Goal: Transaction & Acquisition: Purchase product/service

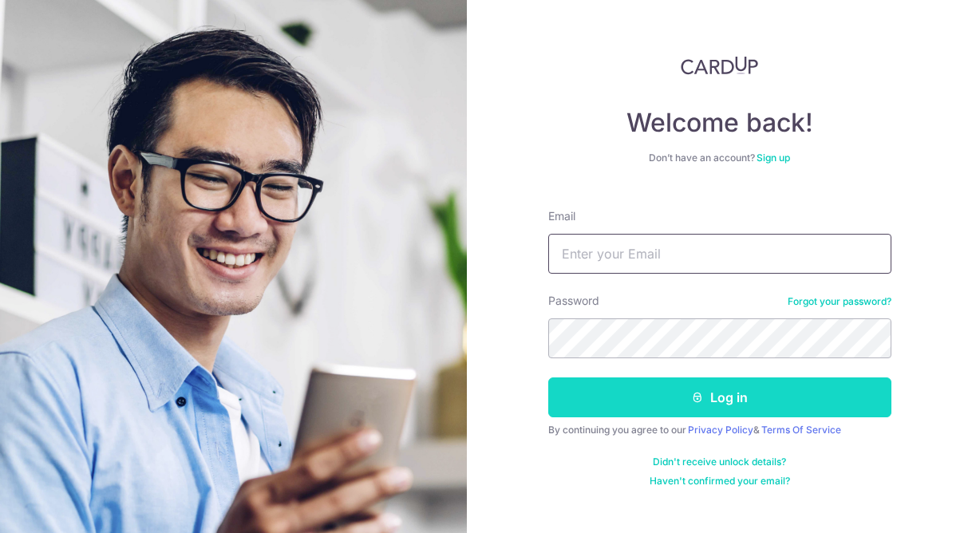
type input "Cherylng25@gmail.com"
click at [657, 394] on button "Log in" at bounding box center [719, 397] width 343 height 40
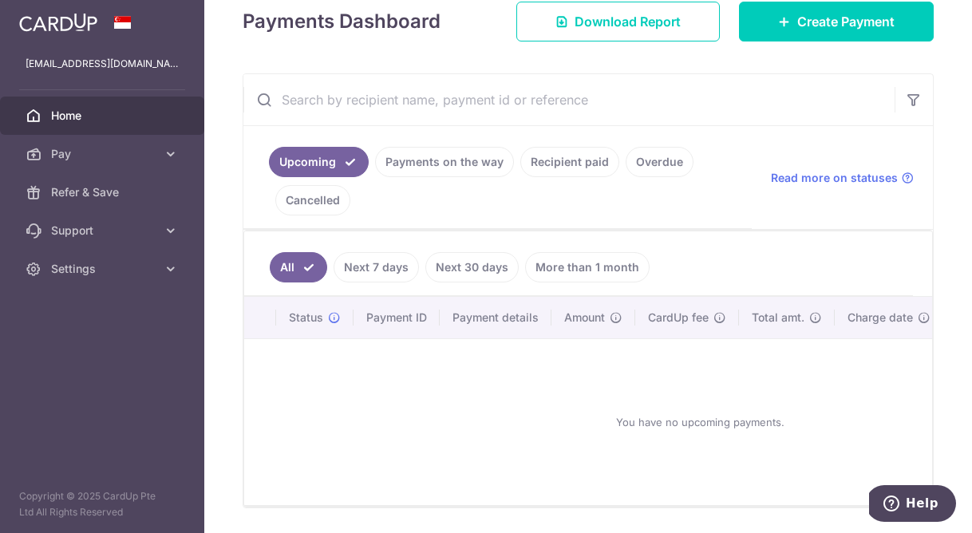
scroll to position [141, 0]
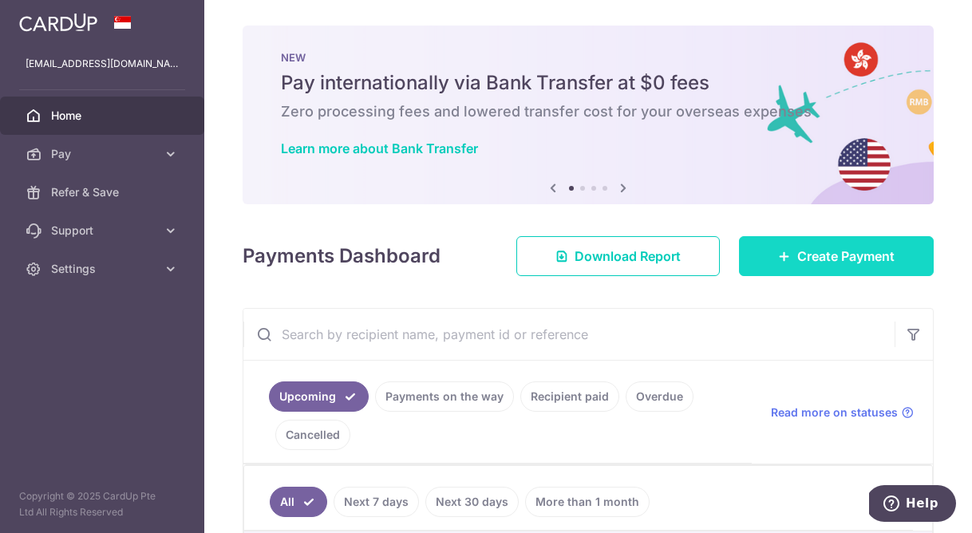
click at [783, 249] on link "Create Payment" at bounding box center [836, 256] width 195 height 40
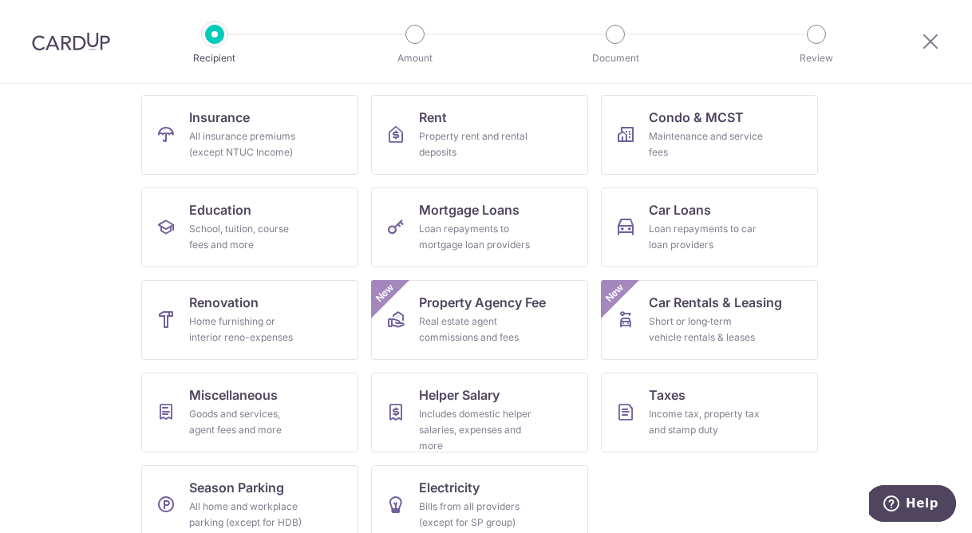
scroll to position [158, 0]
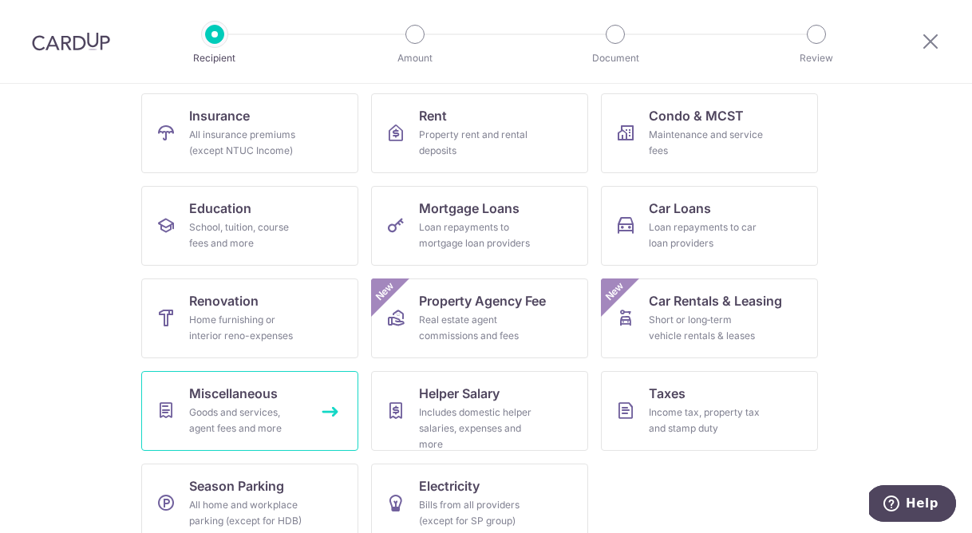
click at [239, 417] on div "Goods and services, agent fees and more" at bounding box center [246, 421] width 115 height 32
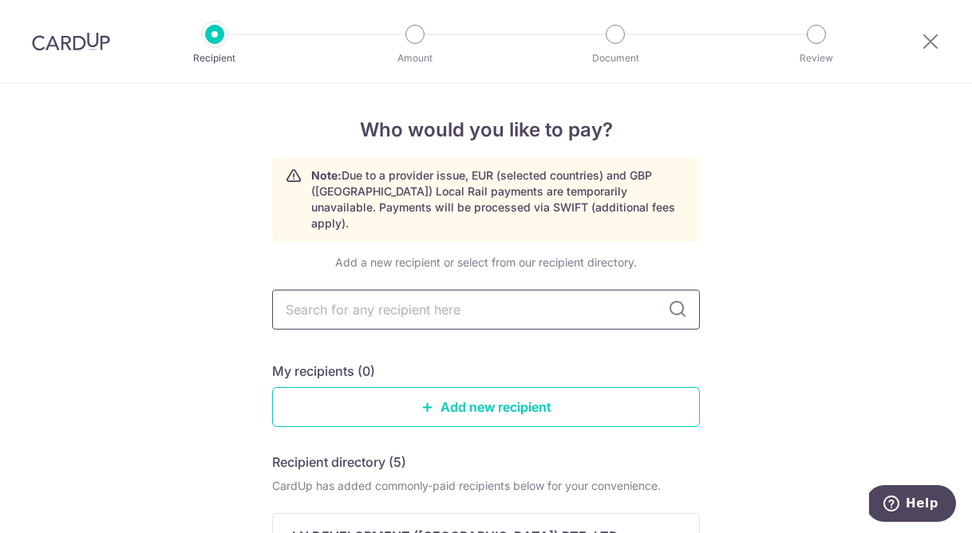
click at [511, 297] on input "text" at bounding box center [486, 310] width 428 height 40
type input "5336"
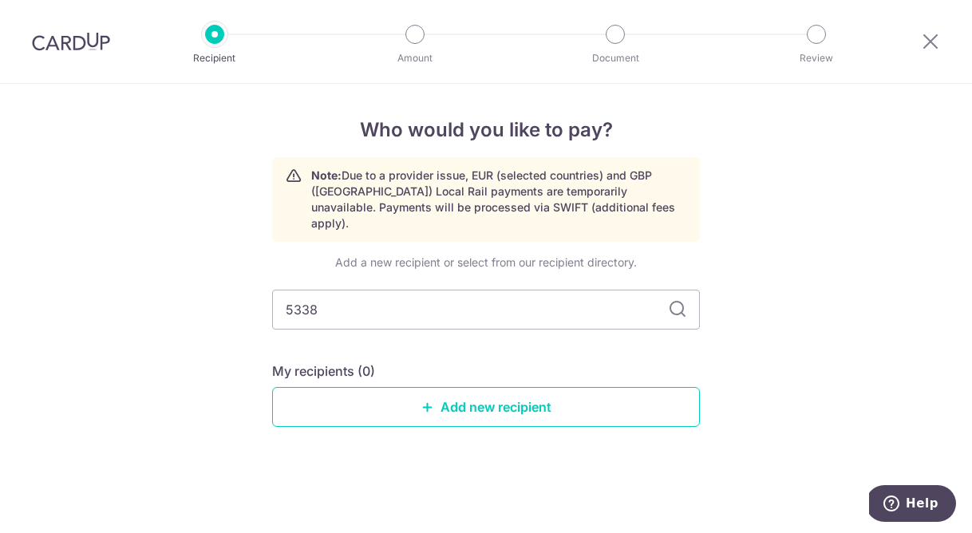
type input "53384"
type input "5338"
type input "53368"
type input "53368438B"
click at [677, 300] on icon at bounding box center [677, 309] width 19 height 19
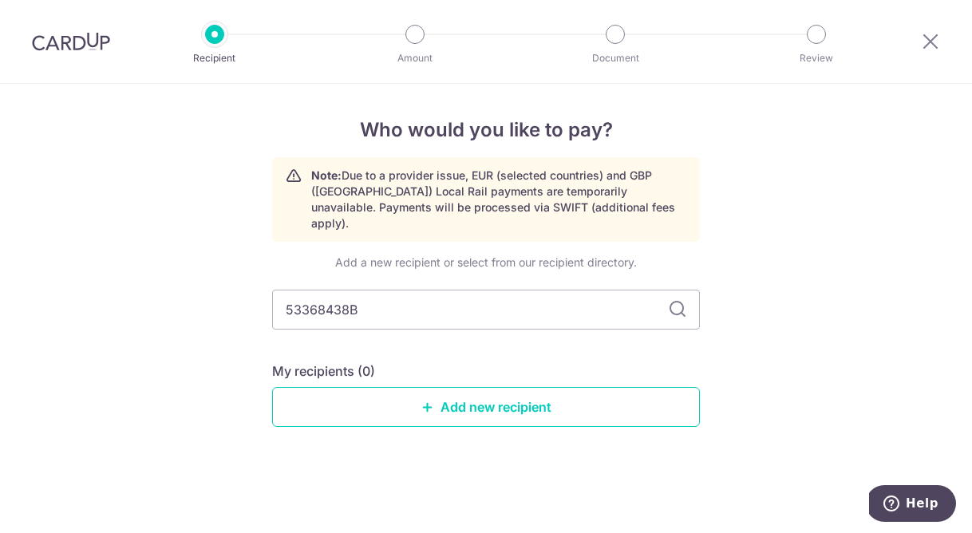
click at [677, 300] on icon at bounding box center [677, 309] width 19 height 19
click at [508, 394] on link "Add new recipient" at bounding box center [486, 407] width 428 height 40
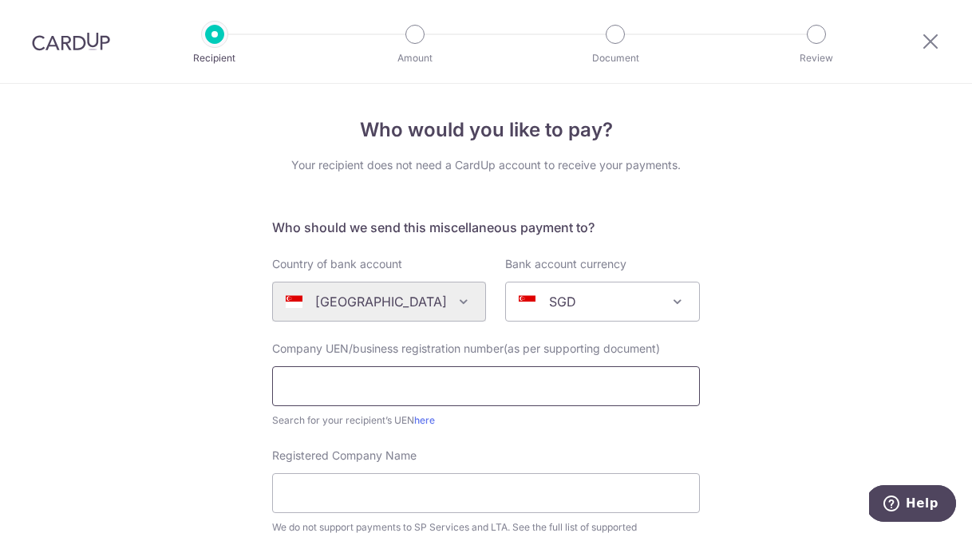
click at [415, 385] on input "text" at bounding box center [486, 386] width 428 height 40
type input "53368438B"
click at [425, 418] on link "here" at bounding box center [424, 420] width 21 height 12
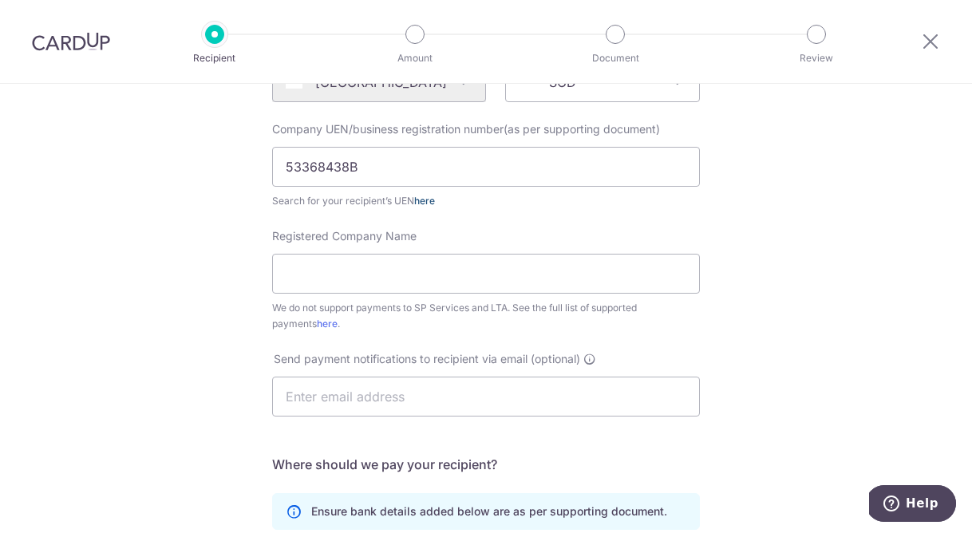
scroll to position [223, 0]
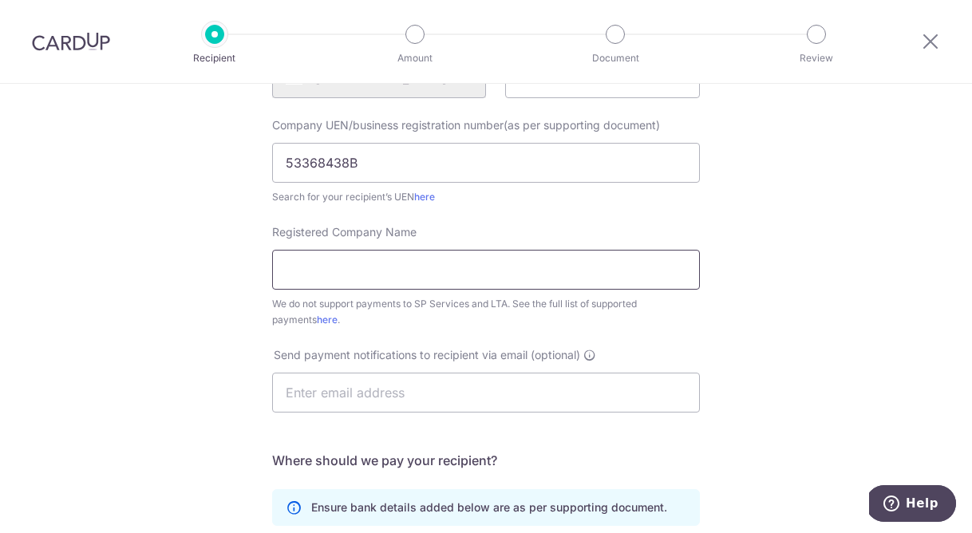
click at [515, 281] on input "Registered Company Name" at bounding box center [486, 270] width 428 height 40
type input "l"
type input "Love Me Tender Films"
click at [491, 405] on input "text" at bounding box center [486, 393] width 428 height 40
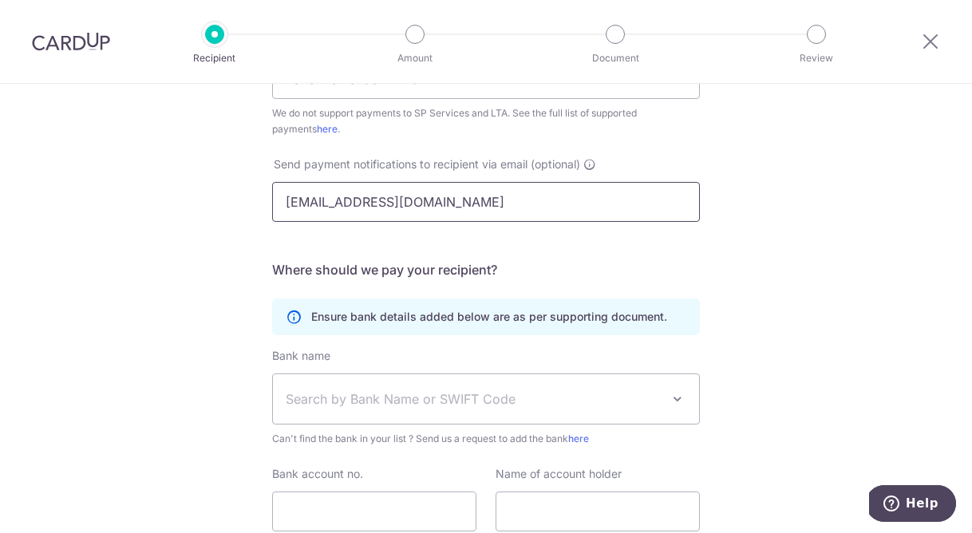
scroll to position [438, 0]
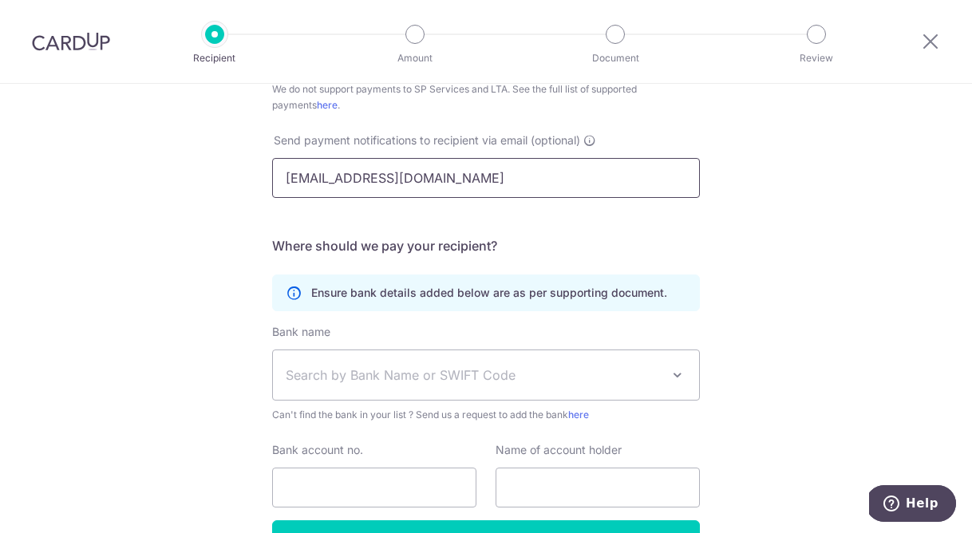
type input "dear@lovemetenderfilms.com"
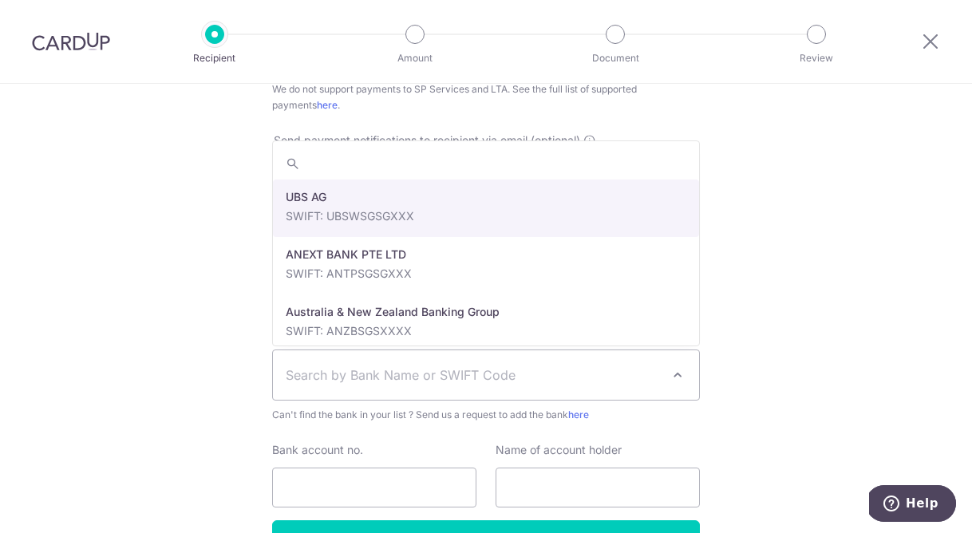
click at [514, 373] on span "Search by Bank Name or SWIFT Code" at bounding box center [473, 374] width 375 height 19
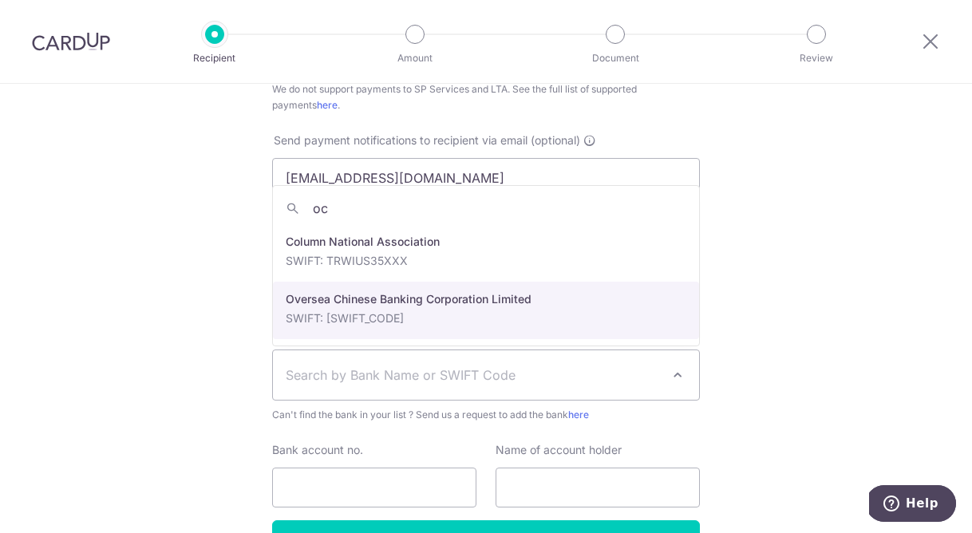
type input "oc"
select select "12"
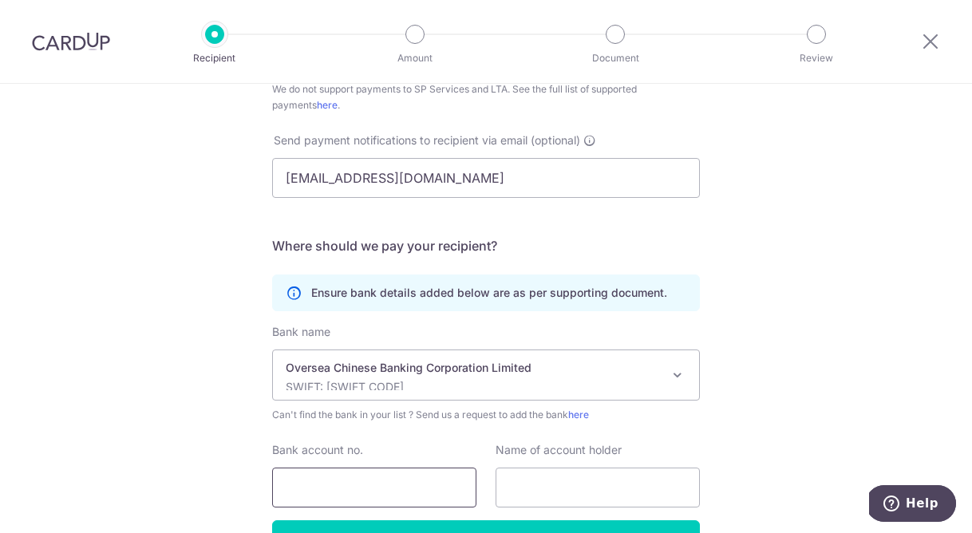
click at [389, 481] on input "Bank account no." at bounding box center [374, 488] width 204 height 40
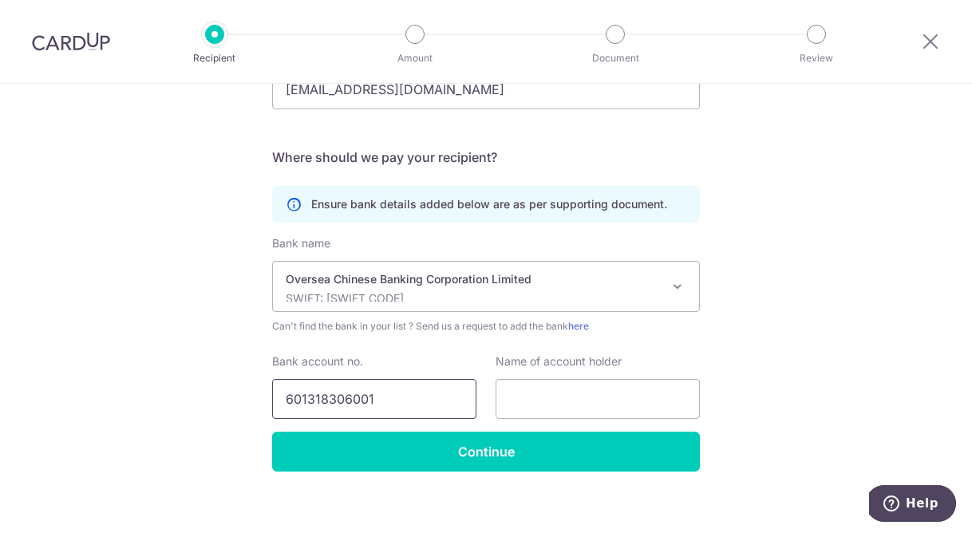
scroll to position [540, 0]
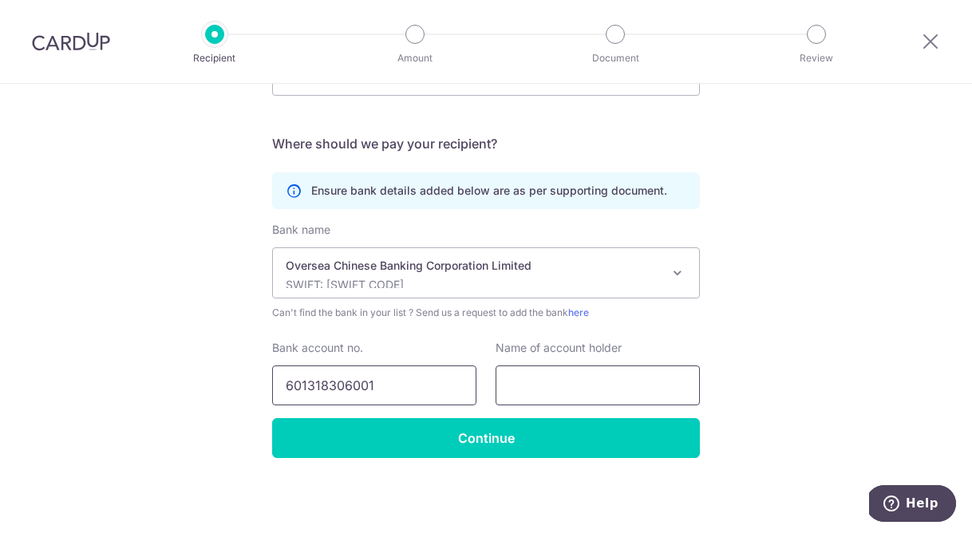
type input "601318306001"
click at [555, 378] on input "text" at bounding box center [598, 385] width 204 height 40
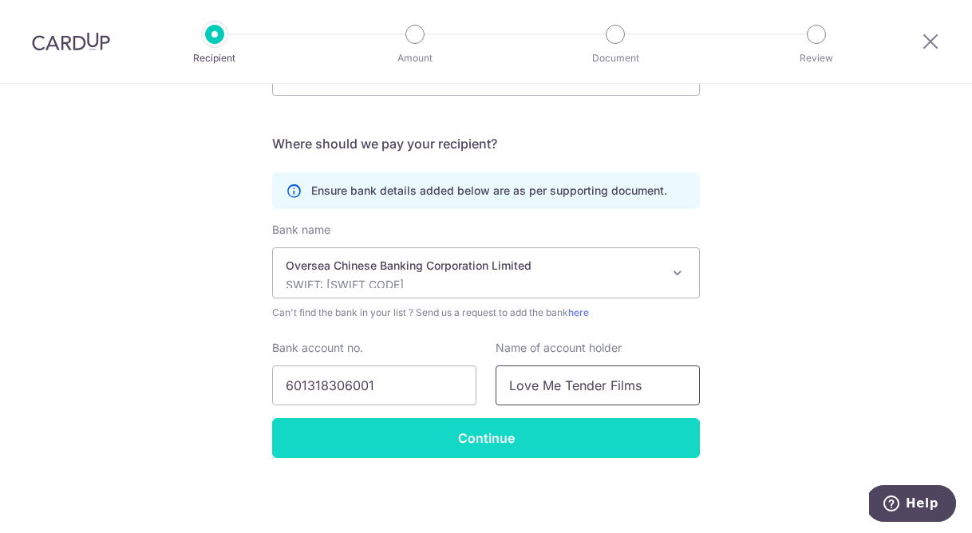
type input "Love Me Tender Films"
click at [592, 446] on input "Continue" at bounding box center [486, 438] width 428 height 40
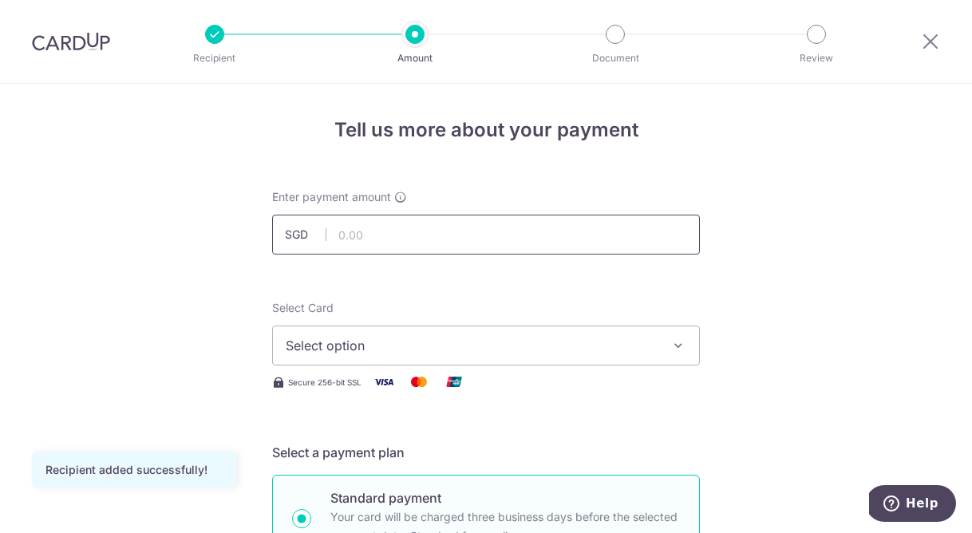
click at [543, 238] on input "text" at bounding box center [486, 235] width 428 height 40
type input "1,496.00"
click at [555, 338] on span "Select option" at bounding box center [472, 345] width 372 height 19
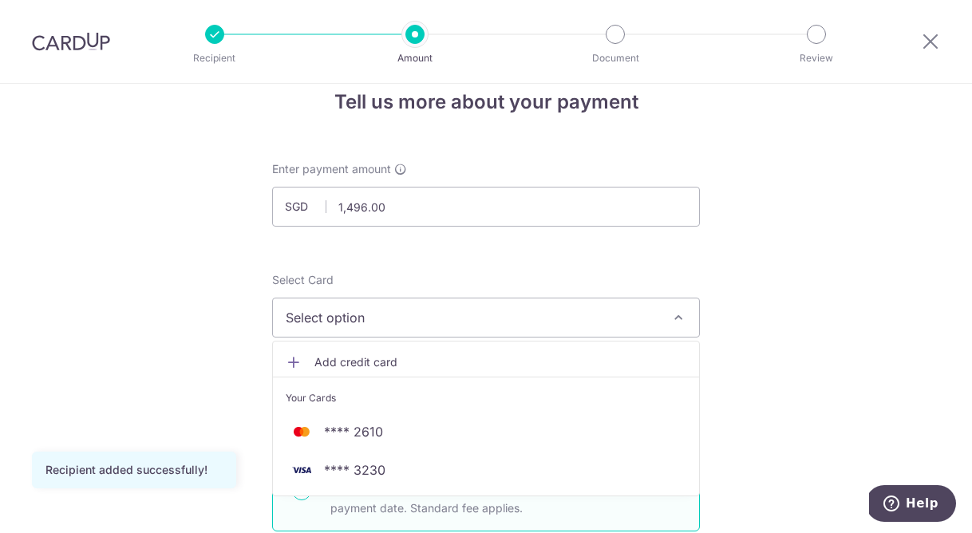
scroll to position [29, 0]
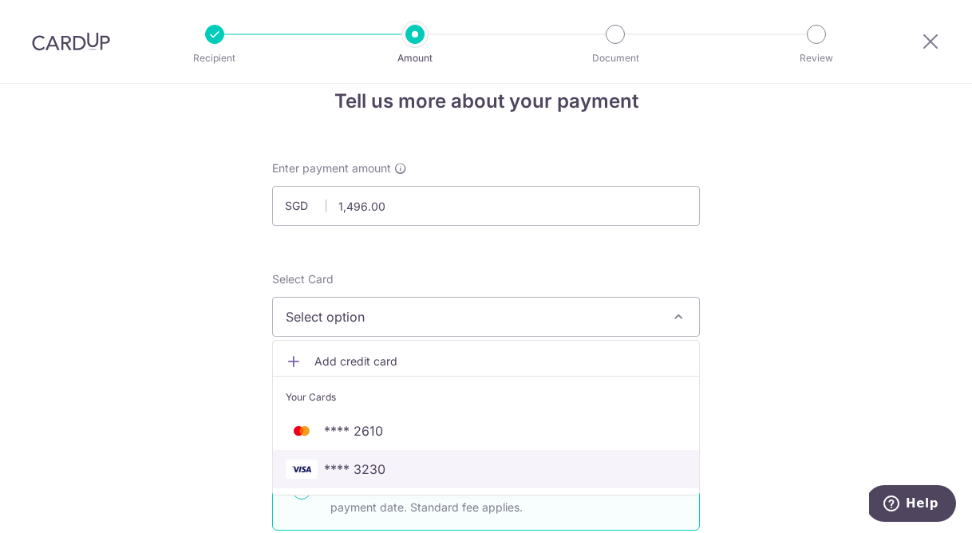
click at [389, 460] on span "**** 3230" at bounding box center [486, 469] width 401 height 19
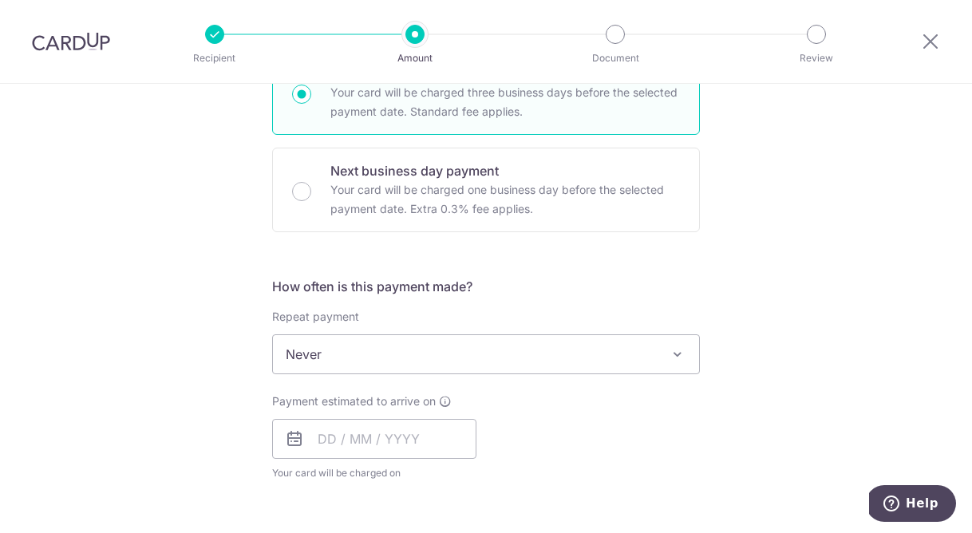
scroll to position [428, 0]
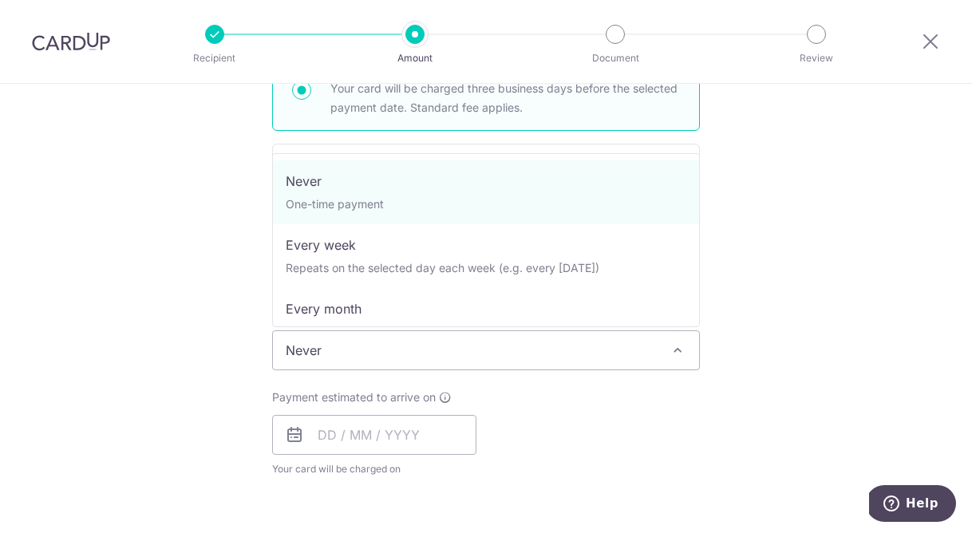
click at [648, 358] on span "Never" at bounding box center [486, 350] width 426 height 38
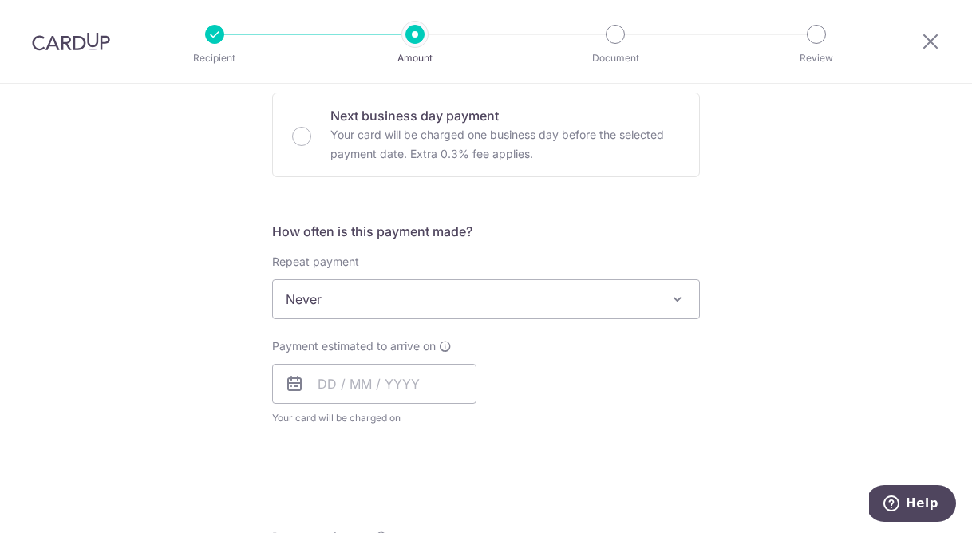
scroll to position [517, 0]
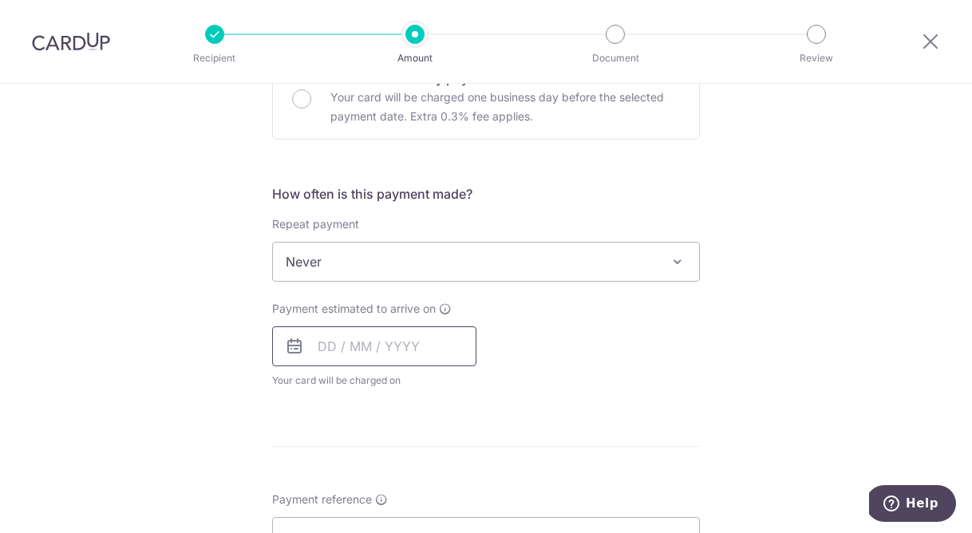
click at [405, 347] on input "text" at bounding box center [374, 346] width 204 height 40
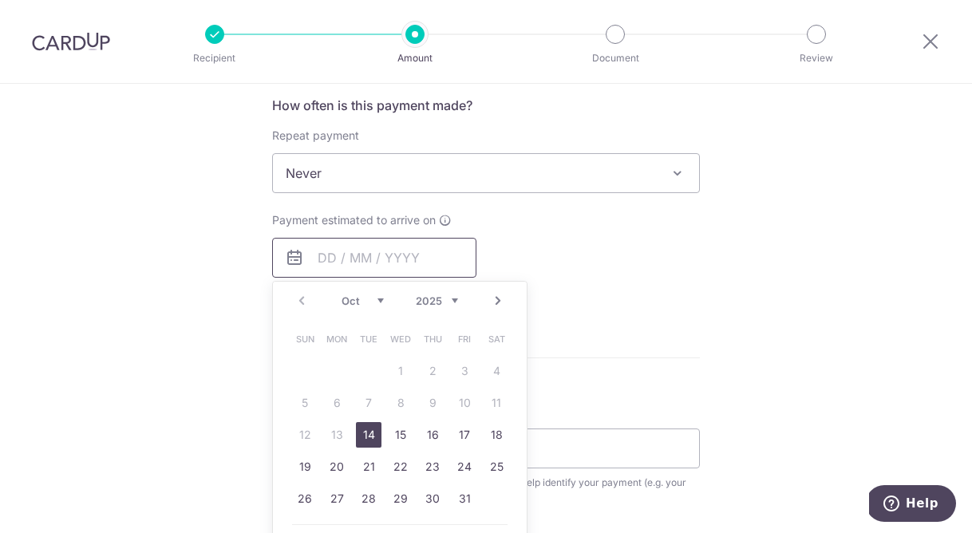
scroll to position [610, 0]
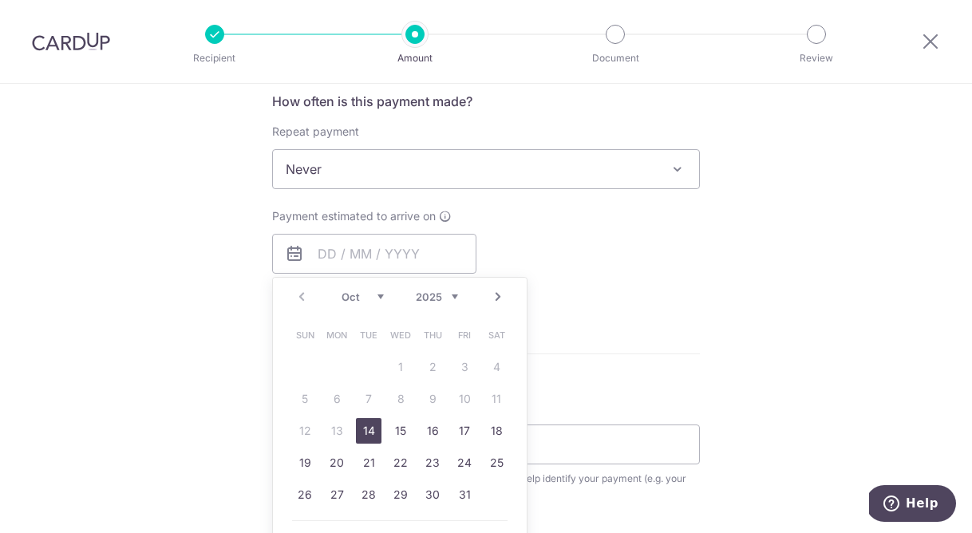
click at [356, 431] on link "14" at bounding box center [369, 431] width 26 height 26
type input "14/10/2025"
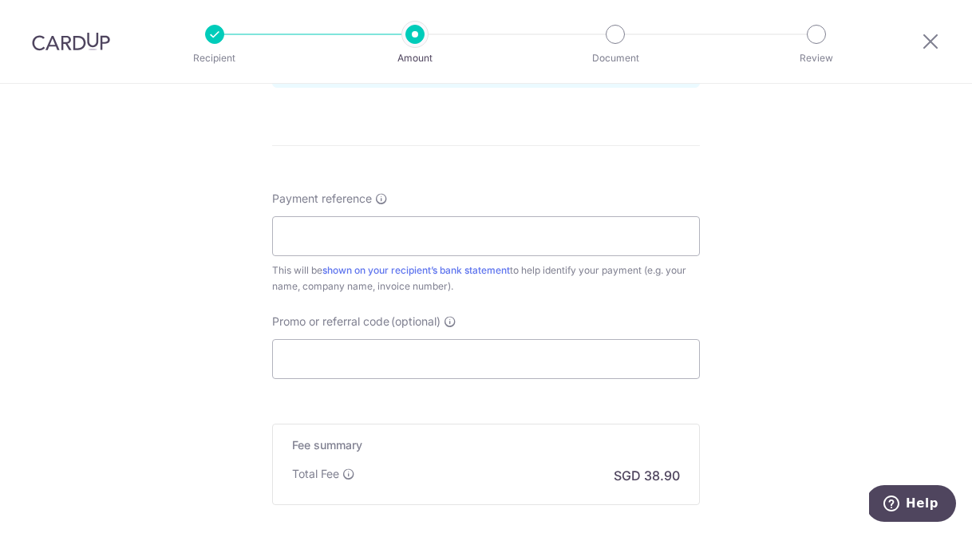
scroll to position [896, 0]
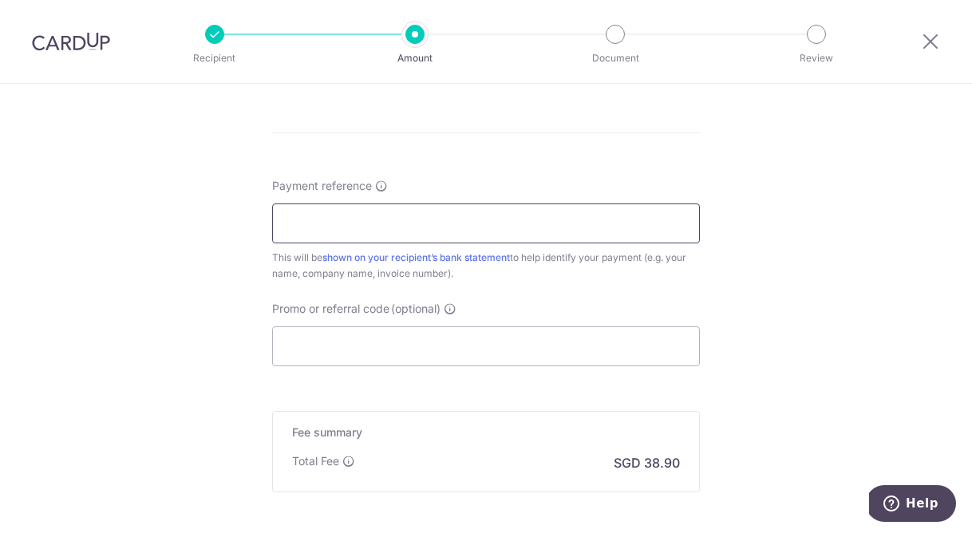
click at [567, 239] on input "Payment reference" at bounding box center [486, 223] width 428 height 40
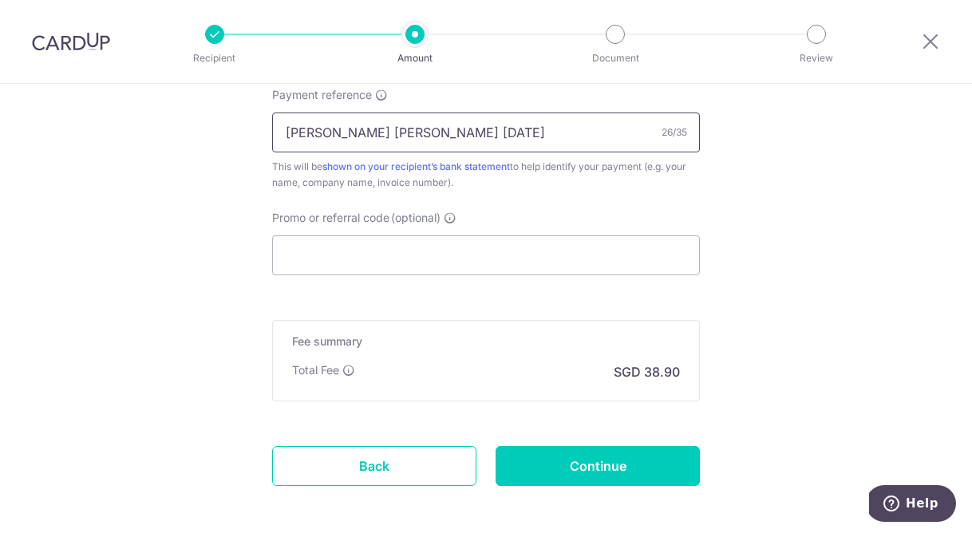
scroll to position [1058, 0]
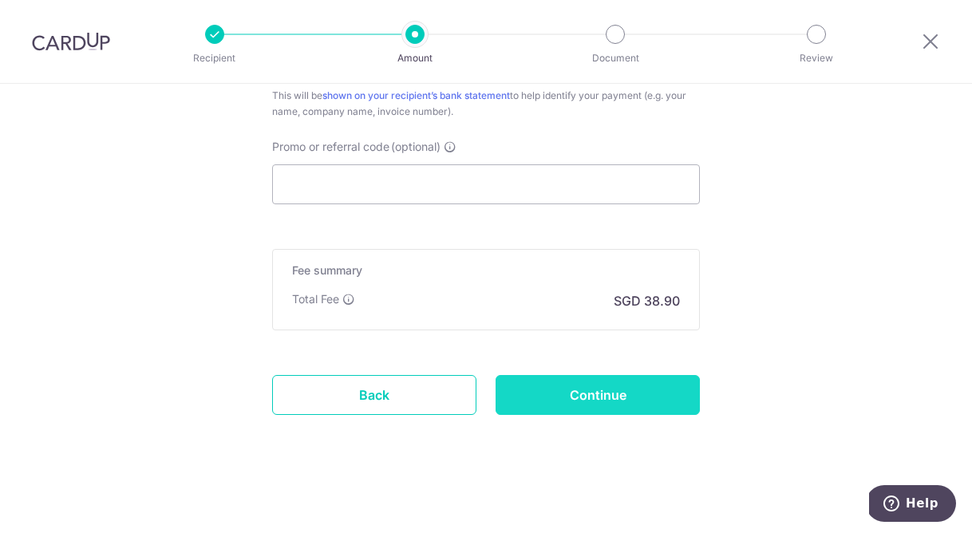
type input "Cheryl Kee Ching 23 Nov 25"
click at [642, 385] on input "Continue" at bounding box center [598, 395] width 204 height 40
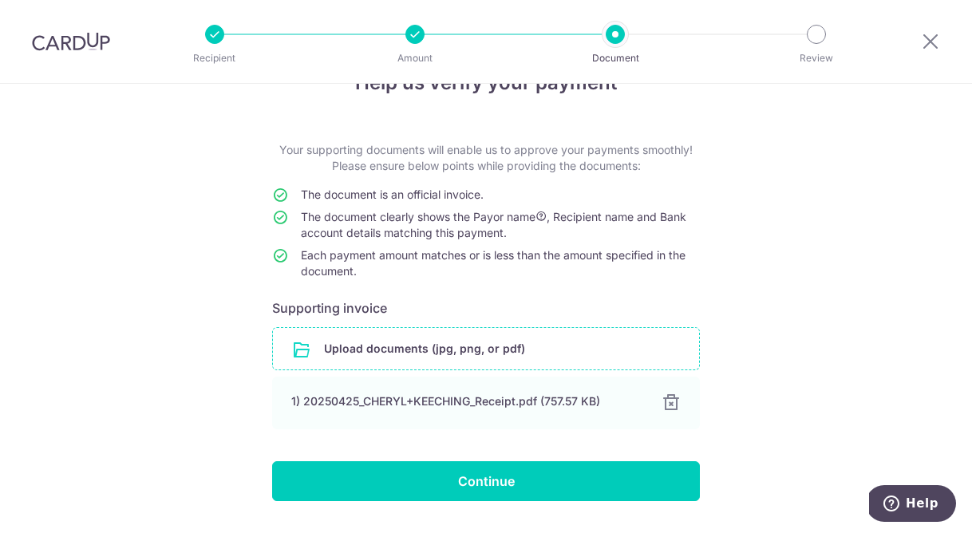
scroll to position [49, 0]
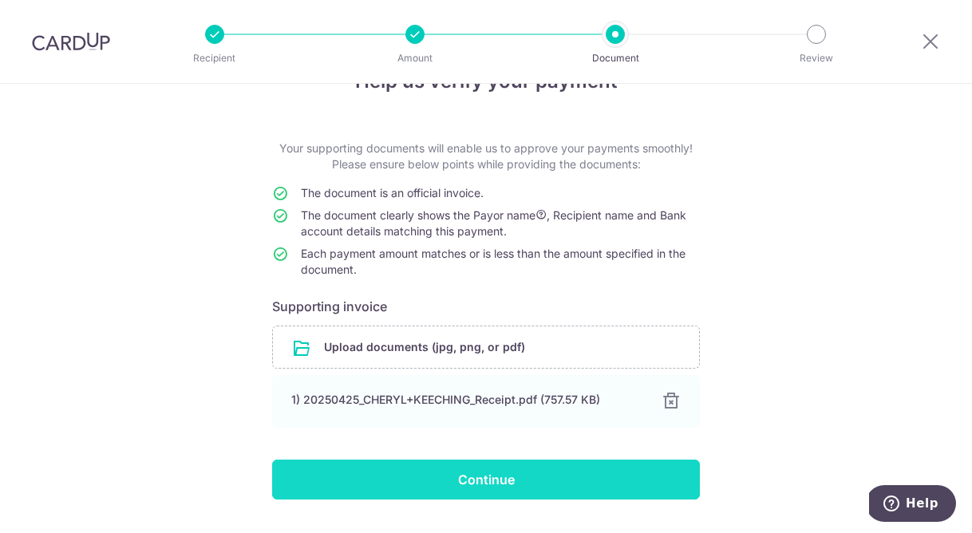
click at [590, 482] on input "Continue" at bounding box center [486, 480] width 428 height 40
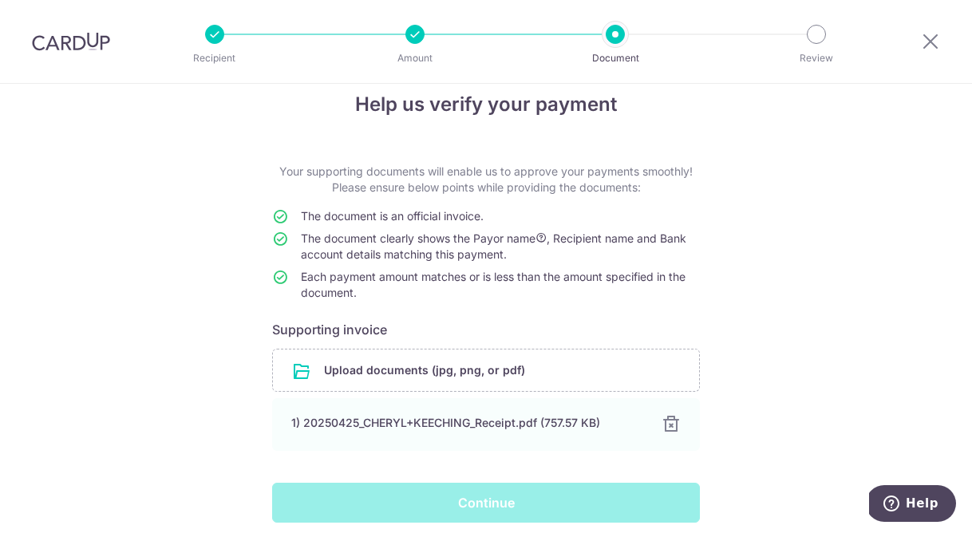
scroll to position [0, 0]
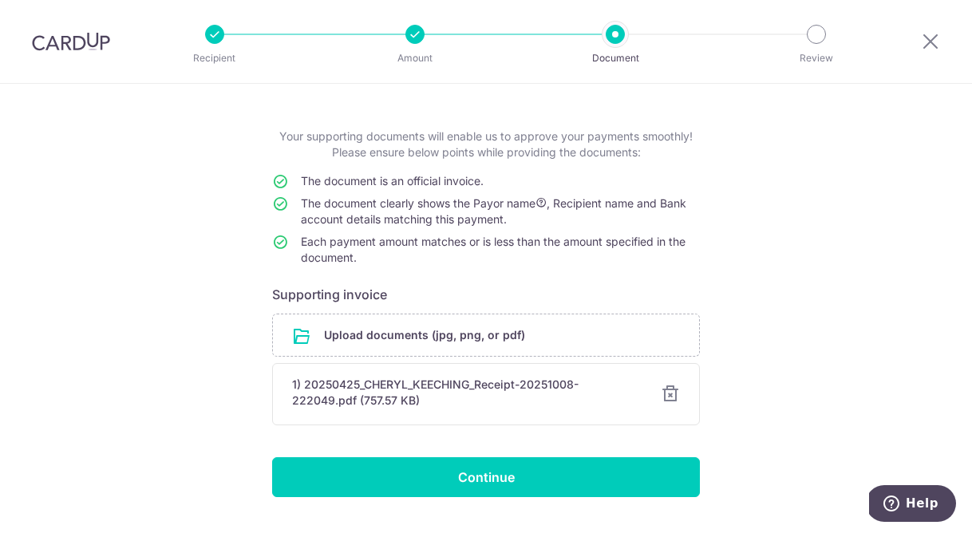
scroll to position [100, 0]
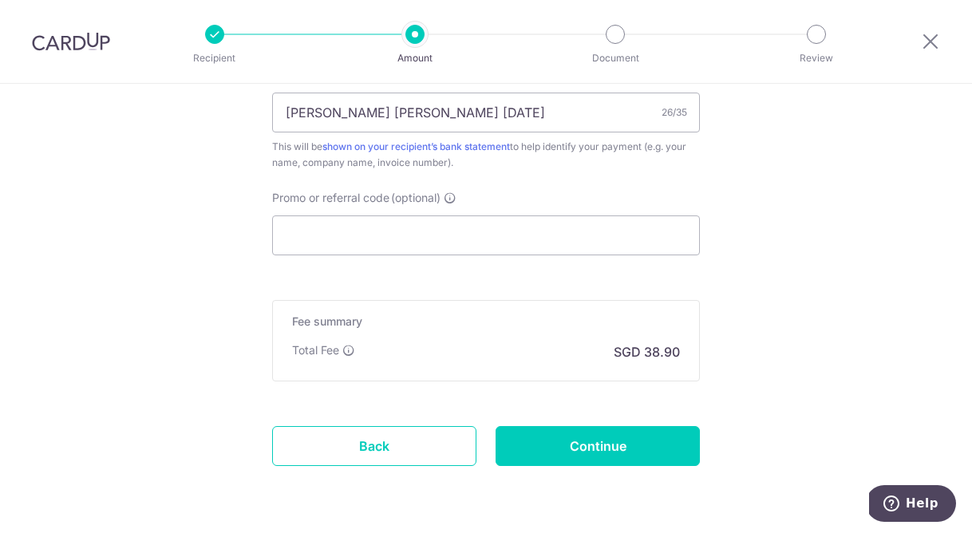
scroll to position [1009, 0]
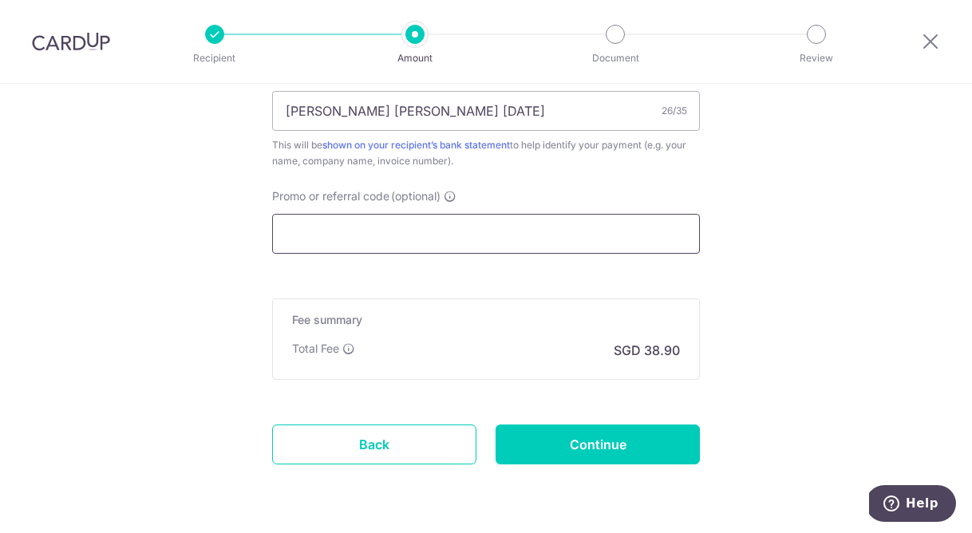
click at [440, 228] on input "Promo or referral code (optional)" at bounding box center [486, 234] width 428 height 40
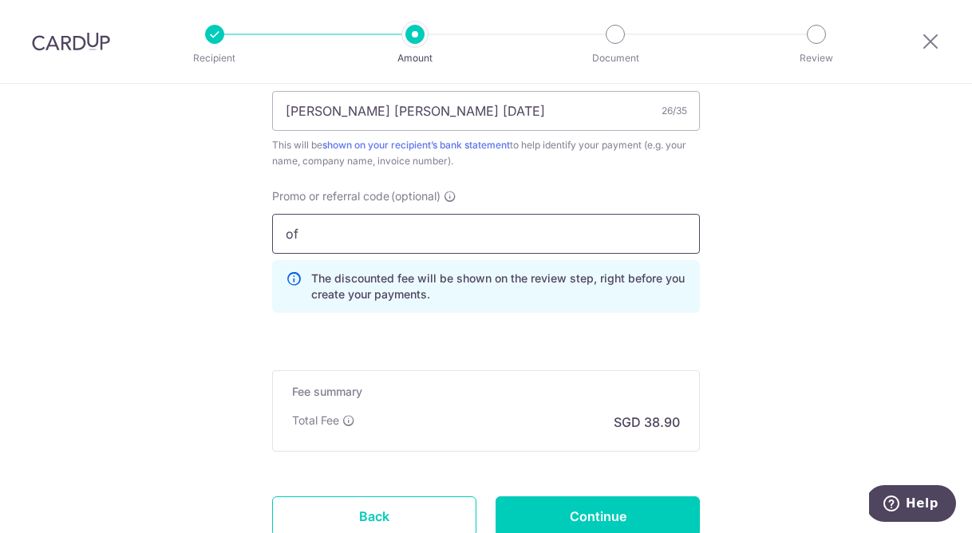
type input "o"
type input "OFF225"
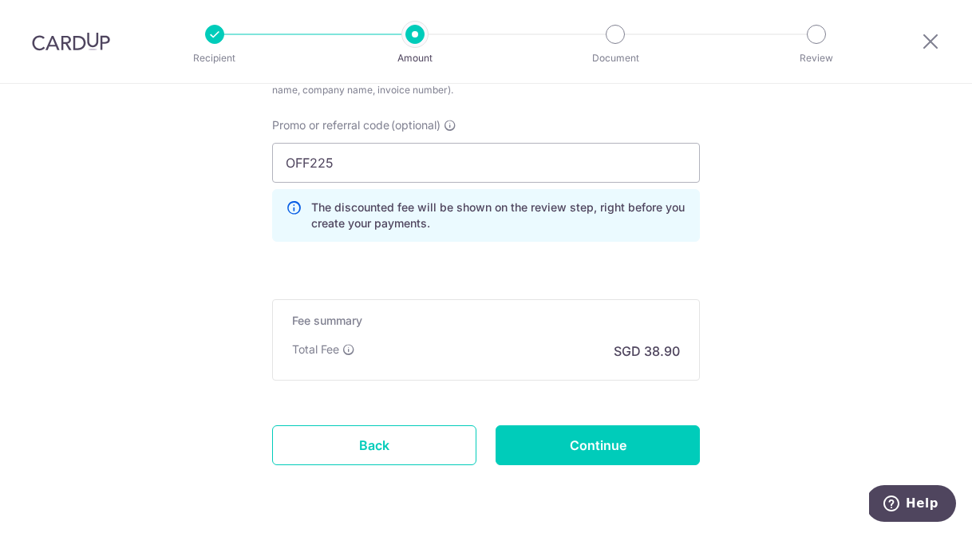
scroll to position [1080, 0]
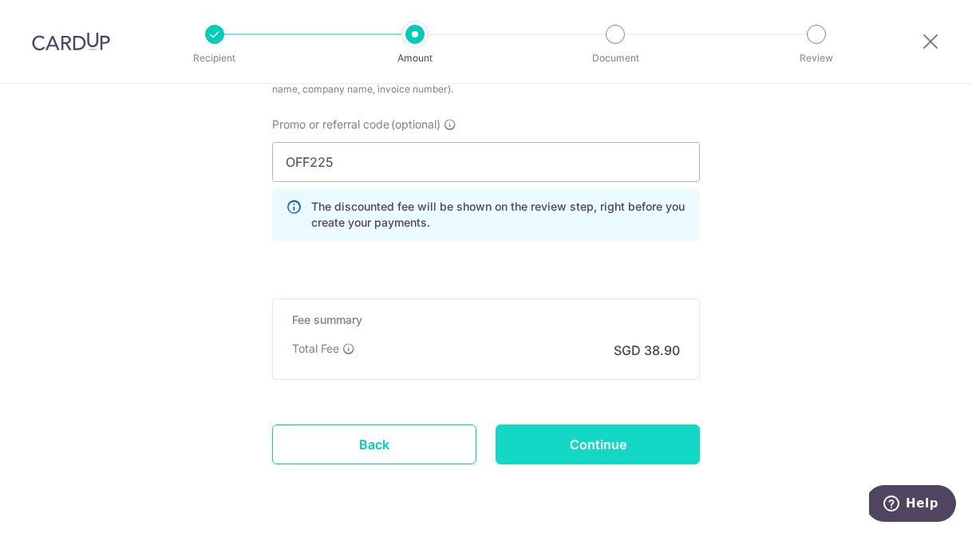
click at [628, 446] on input "Continue" at bounding box center [598, 444] width 204 height 40
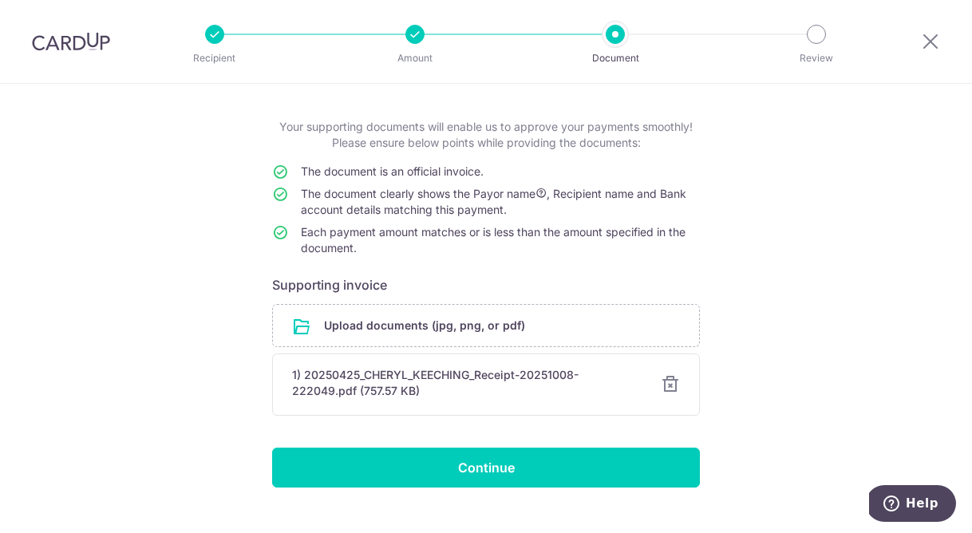
scroll to position [100, 0]
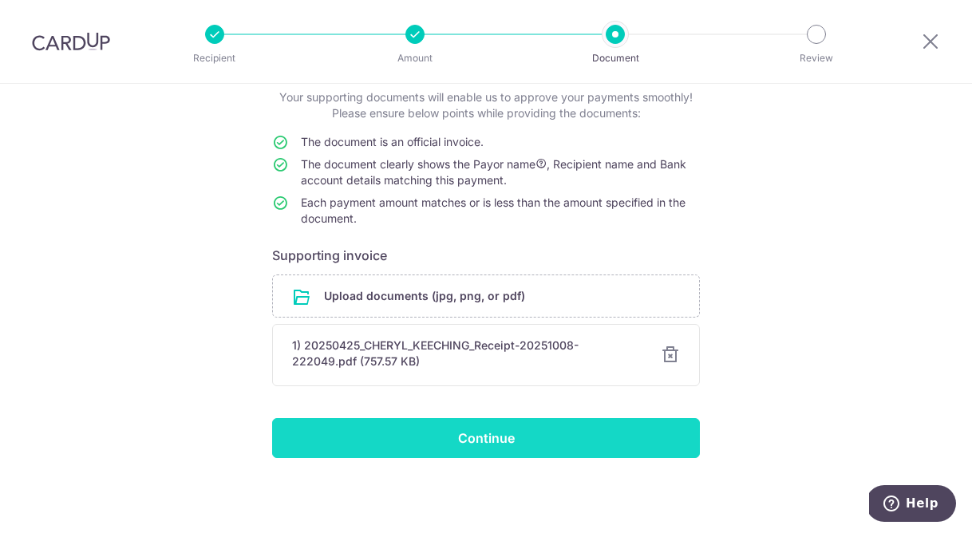
click at [592, 428] on input "Continue" at bounding box center [486, 438] width 428 height 40
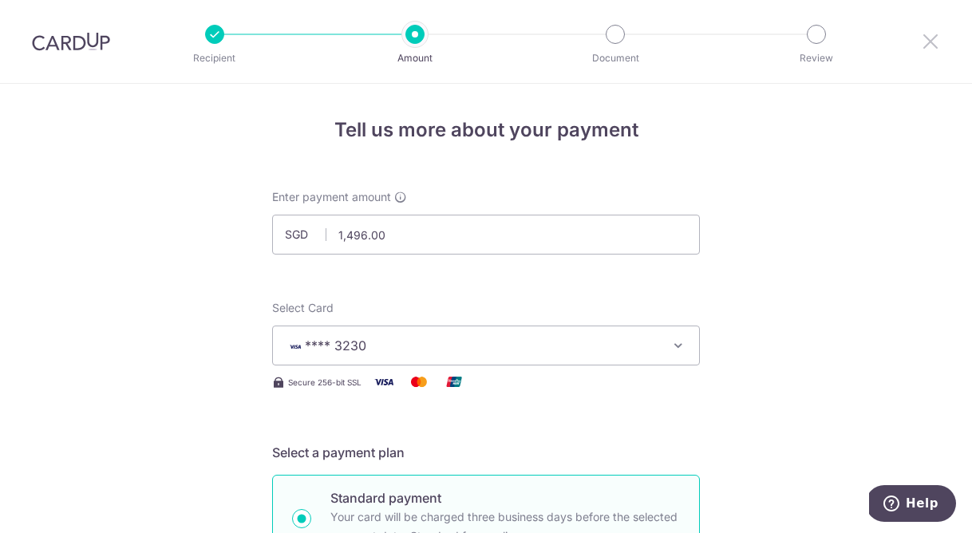
click at [934, 40] on icon at bounding box center [930, 41] width 19 height 20
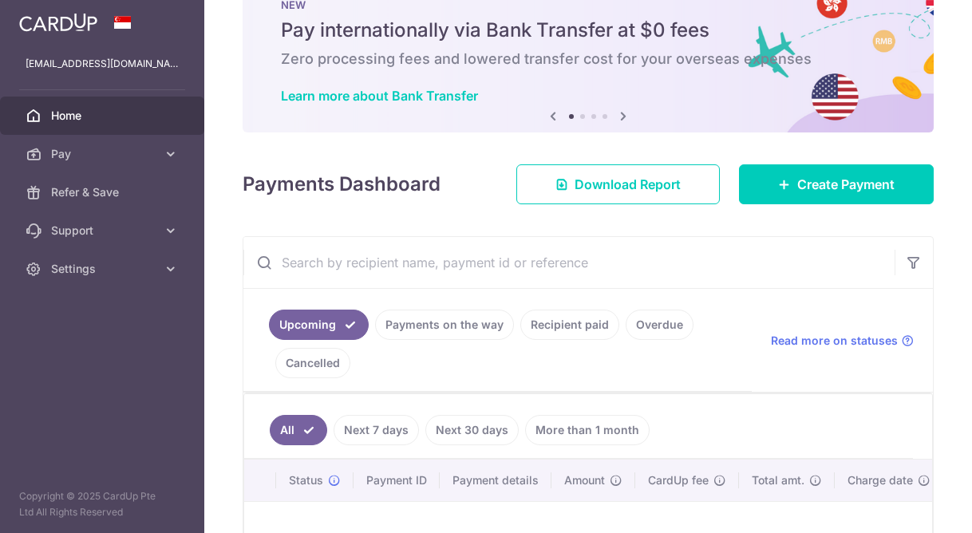
scroll to position [59, 0]
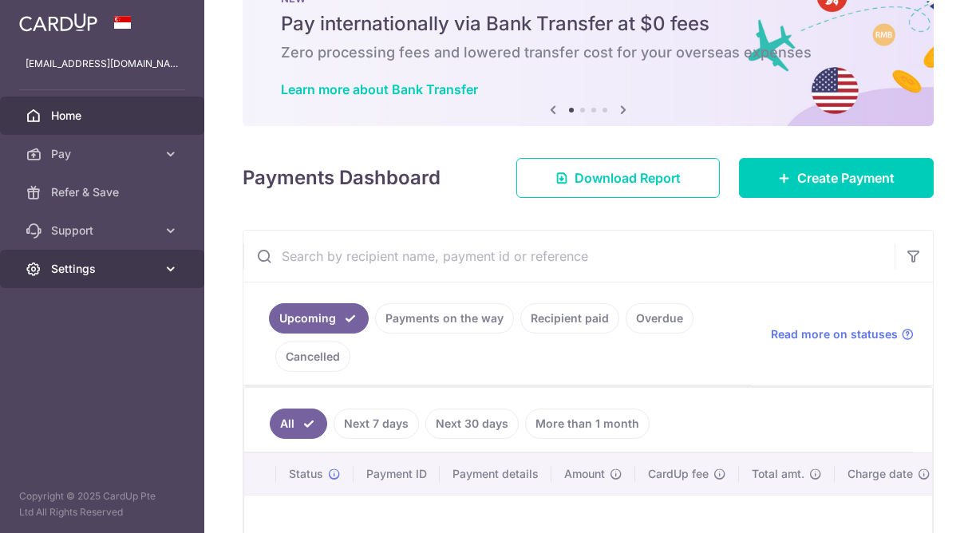
click at [160, 271] on link "Settings" at bounding box center [102, 269] width 204 height 38
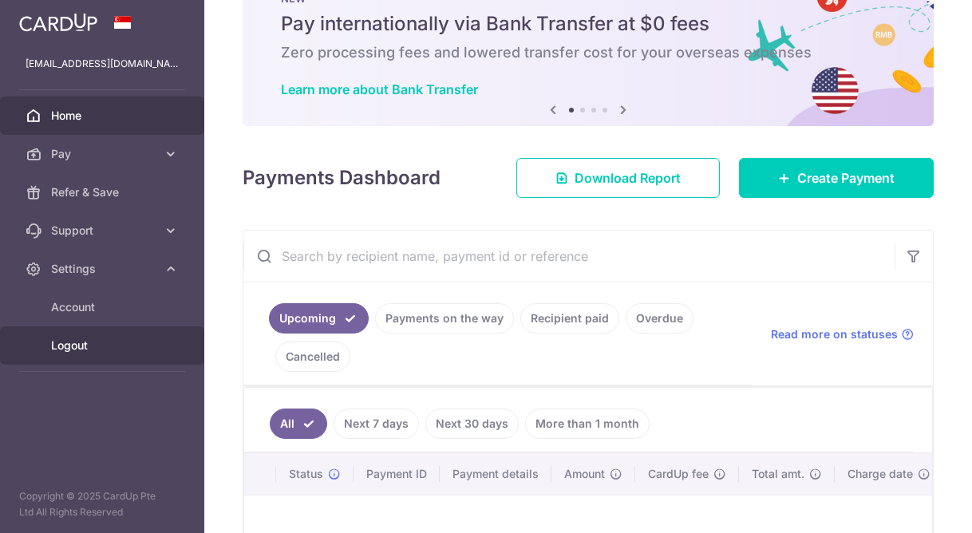
click at [113, 351] on span "Logout" at bounding box center [103, 346] width 105 height 16
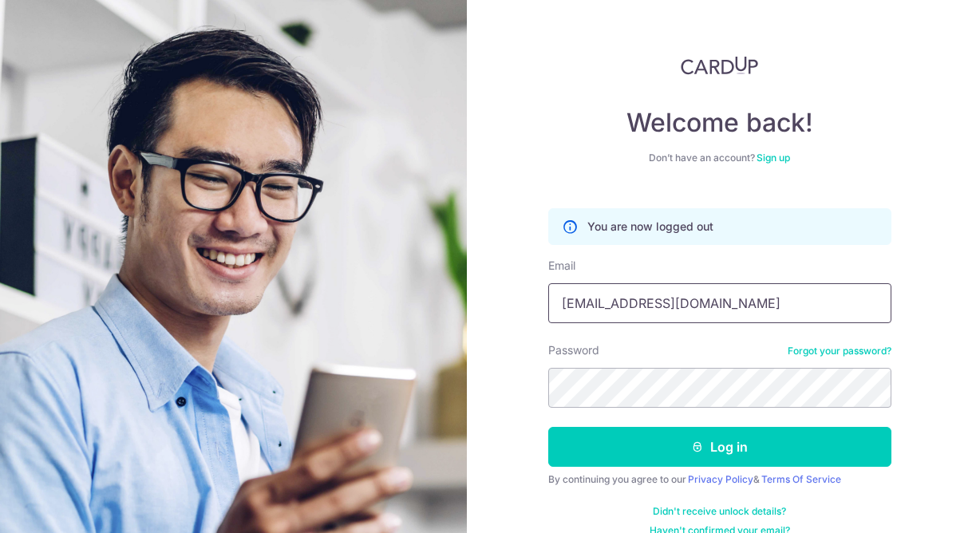
type input "[EMAIL_ADDRESS][DOMAIN_NAME]"
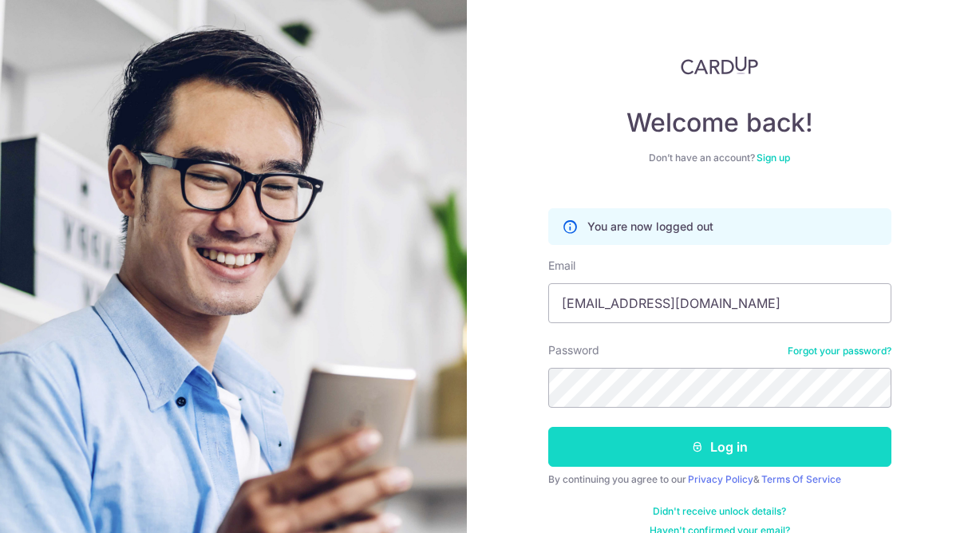
click at [726, 436] on button "Log in" at bounding box center [719, 447] width 343 height 40
